Goal: Find contact information: Find contact information

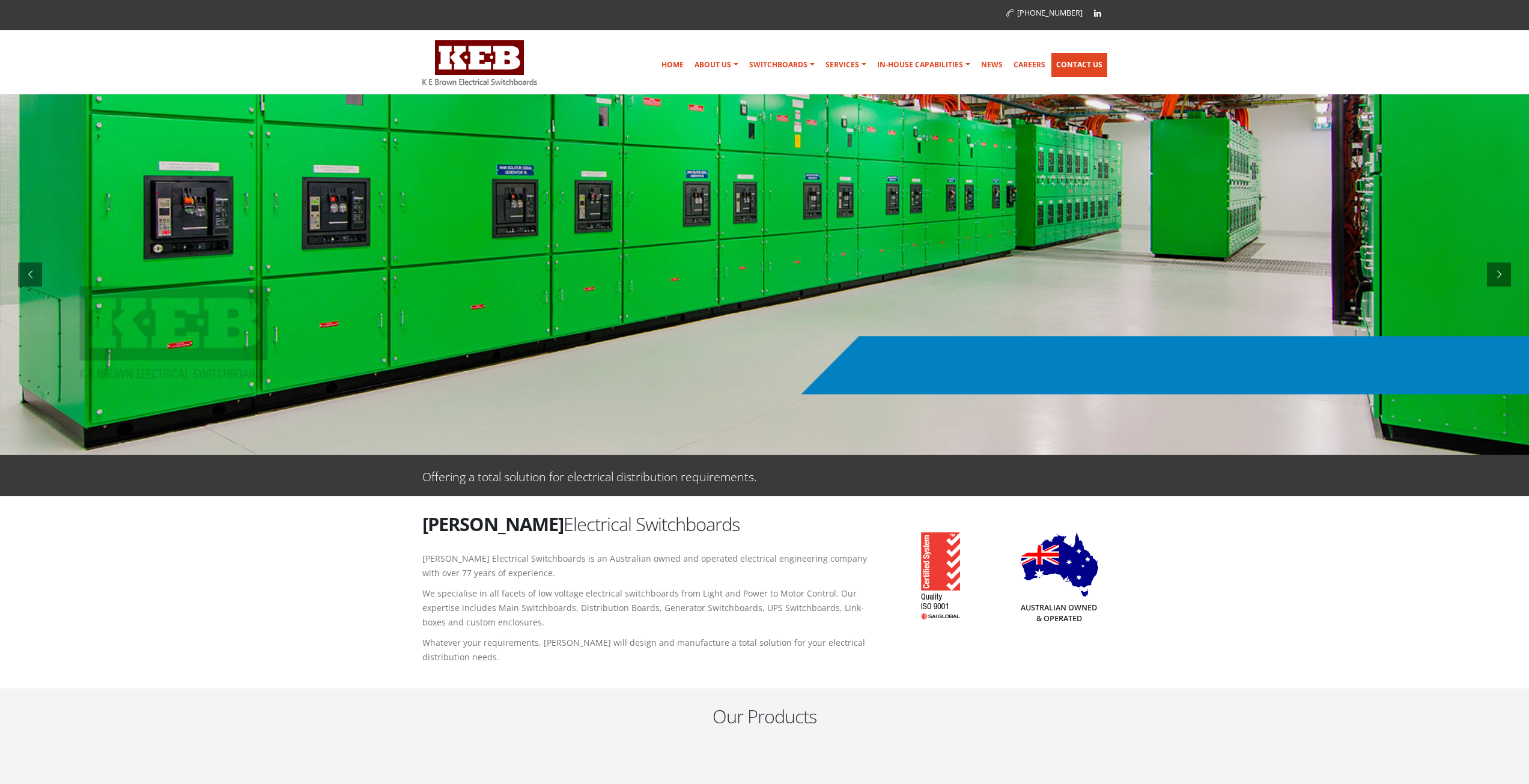
click at [1081, 62] on link "Contact Us" at bounding box center [1079, 65] width 56 height 24
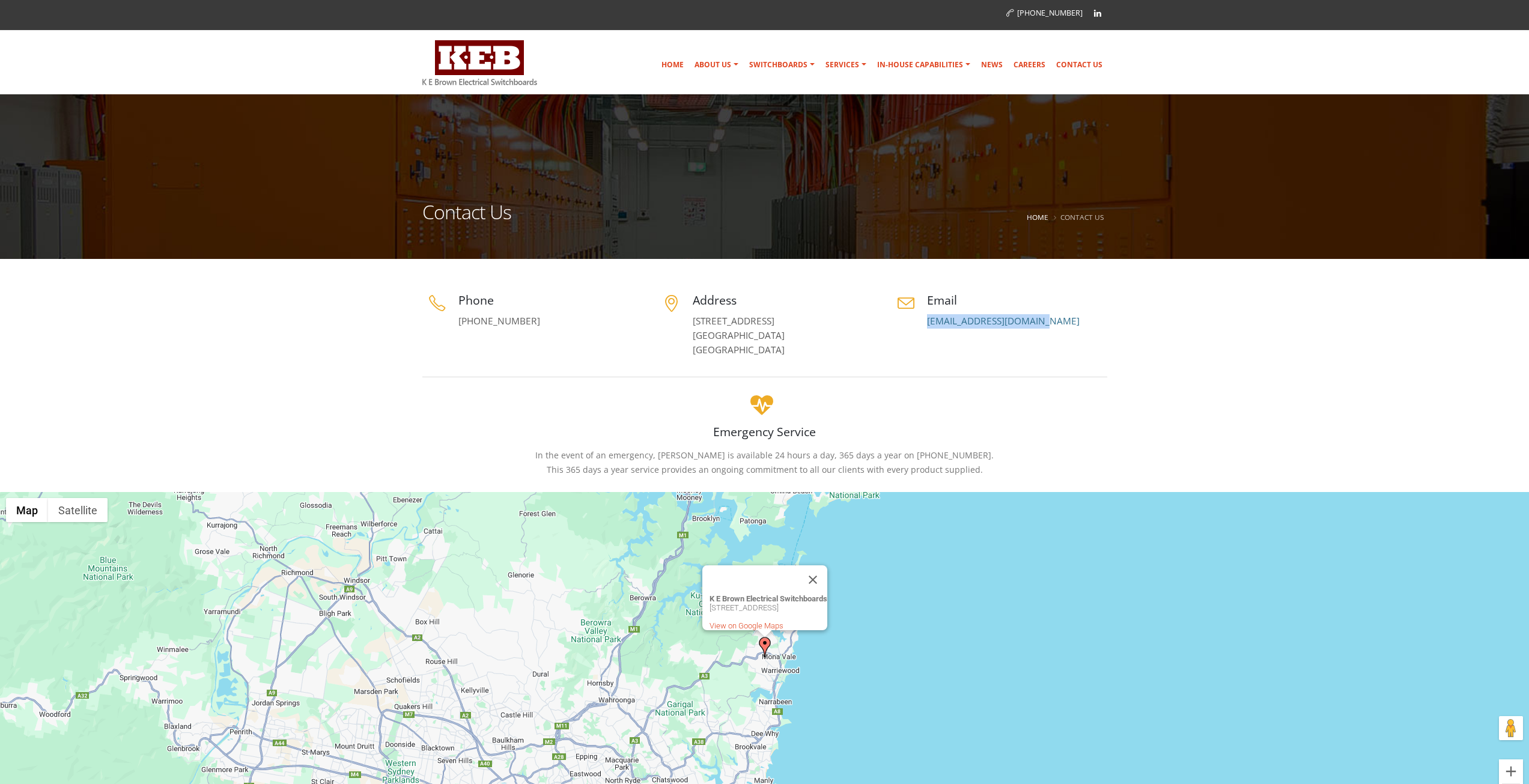
drag, startPoint x: 1063, startPoint y: 325, endPoint x: 916, endPoint y: 326, distance: 147.0
click at [916, 326] on div "Email [EMAIL_ADDRESS][DOMAIN_NAME]" at bounding box center [999, 310] width 216 height 37
copy link "[EMAIL_ADDRESS][DOMAIN_NAME]"
